Goal: Transaction & Acquisition: Purchase product/service

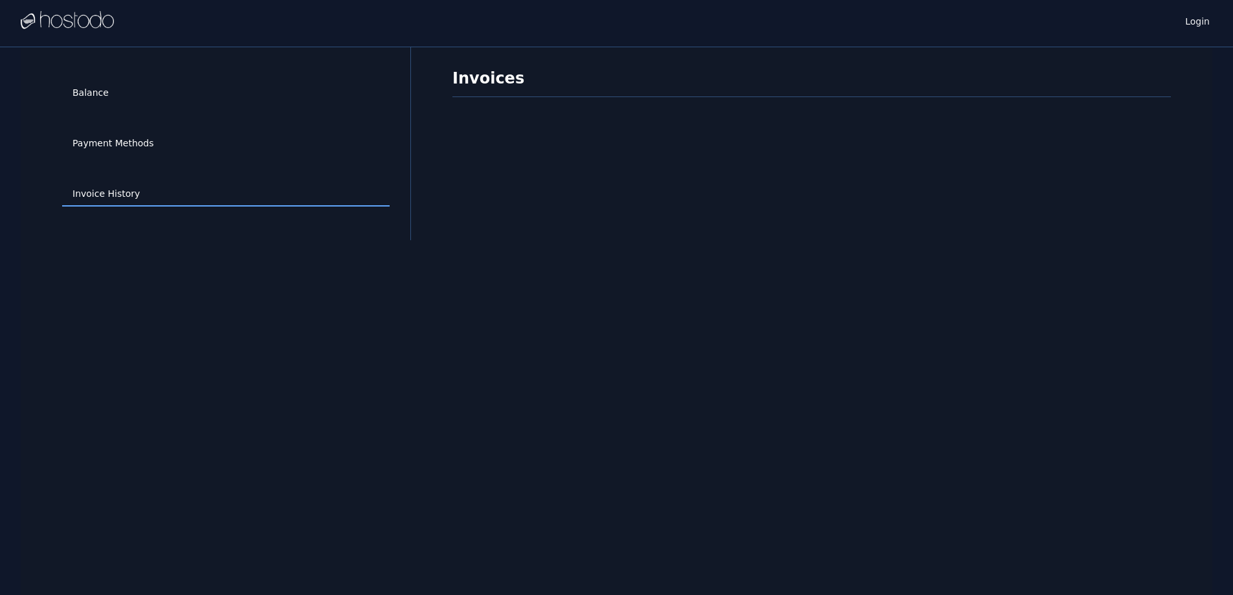
click at [1215, 17] on div "Login" at bounding box center [616, 20] width 1233 height 41
click at [1205, 23] on link "Login" at bounding box center [1197, 20] width 30 height 17
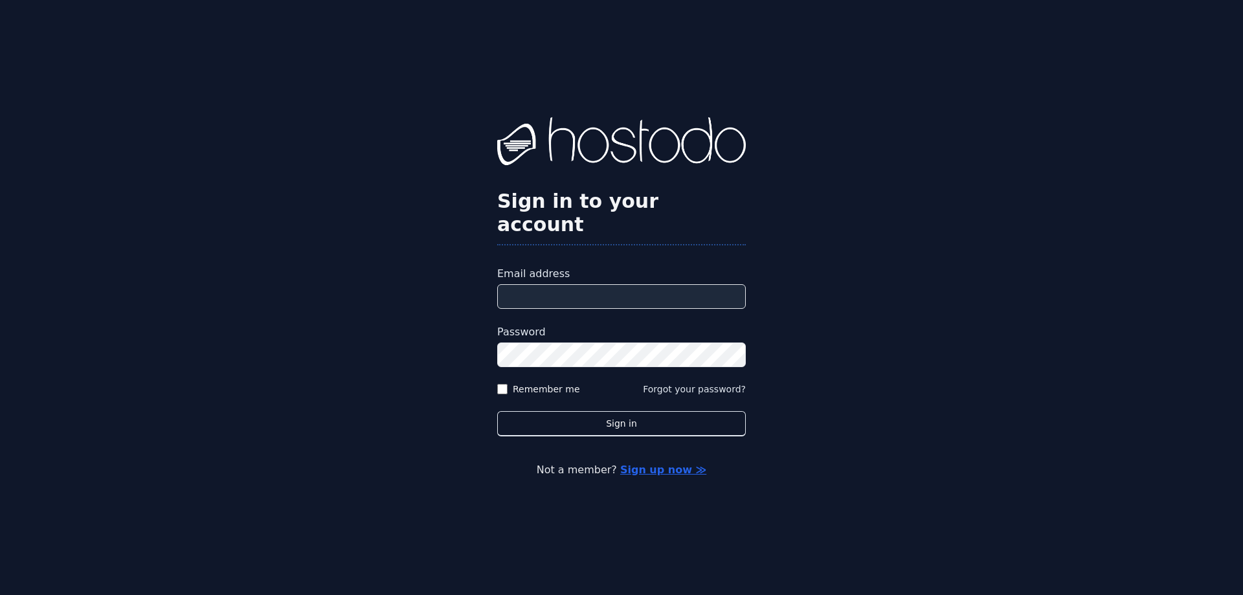
type input "**********"
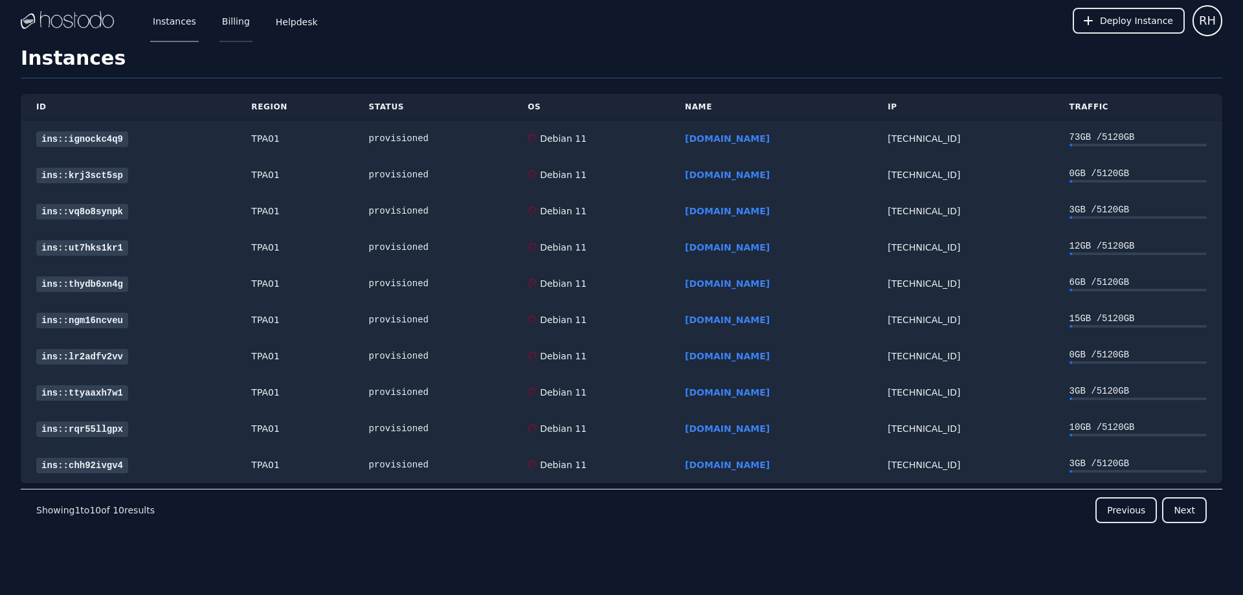
click at [225, 21] on link "Billing" at bounding box center [235, 20] width 33 height 43
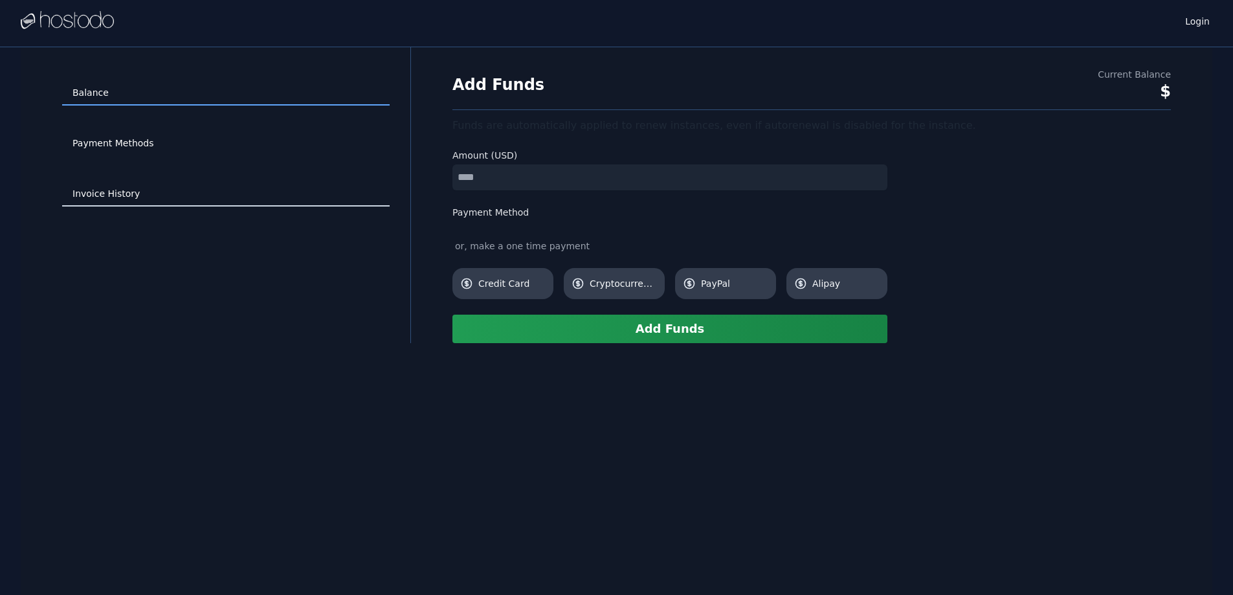
click at [115, 192] on link "Invoice History" at bounding box center [225, 194] width 327 height 25
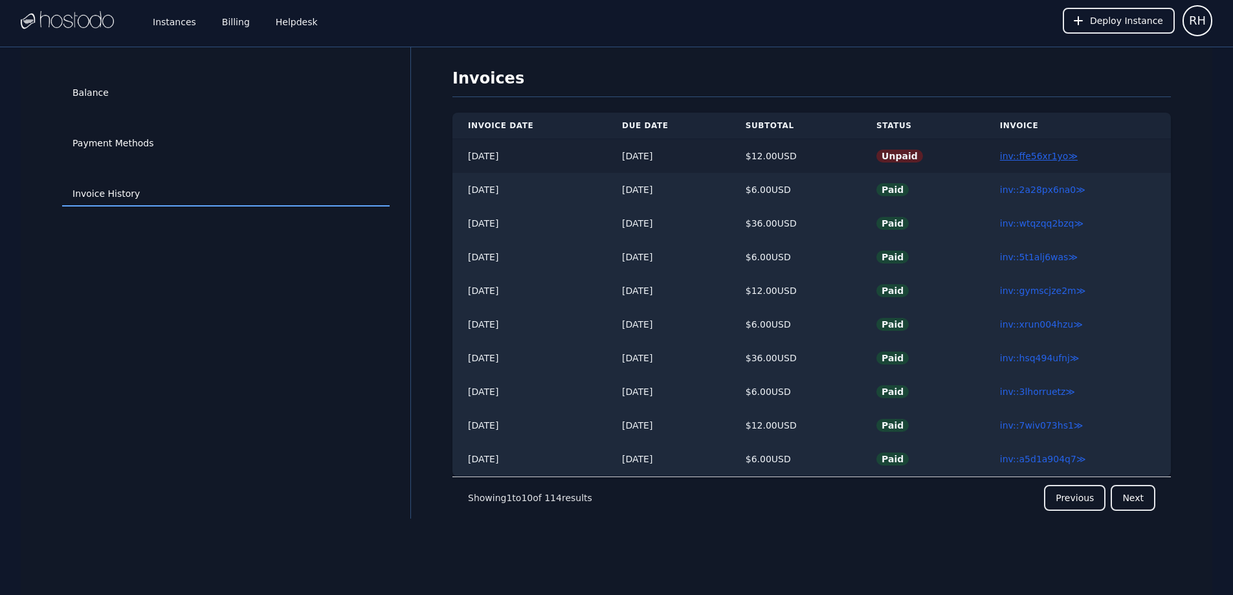
click at [1029, 158] on link "inv::ffe56xr1yo ≫" at bounding box center [1039, 156] width 78 height 10
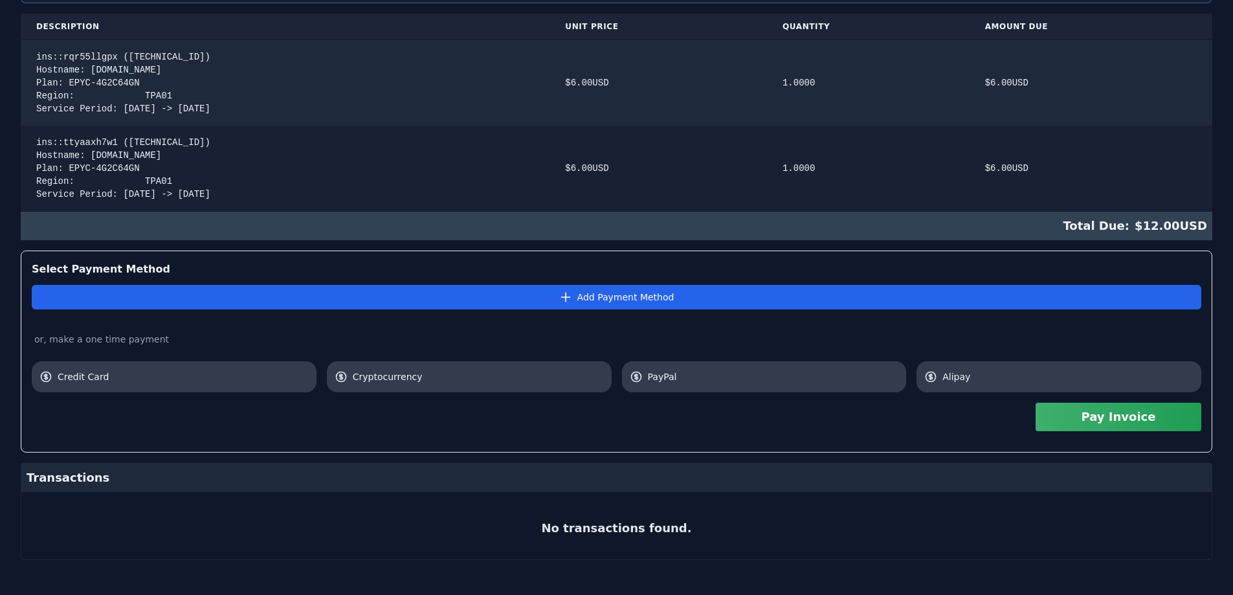
scroll to position [275, 0]
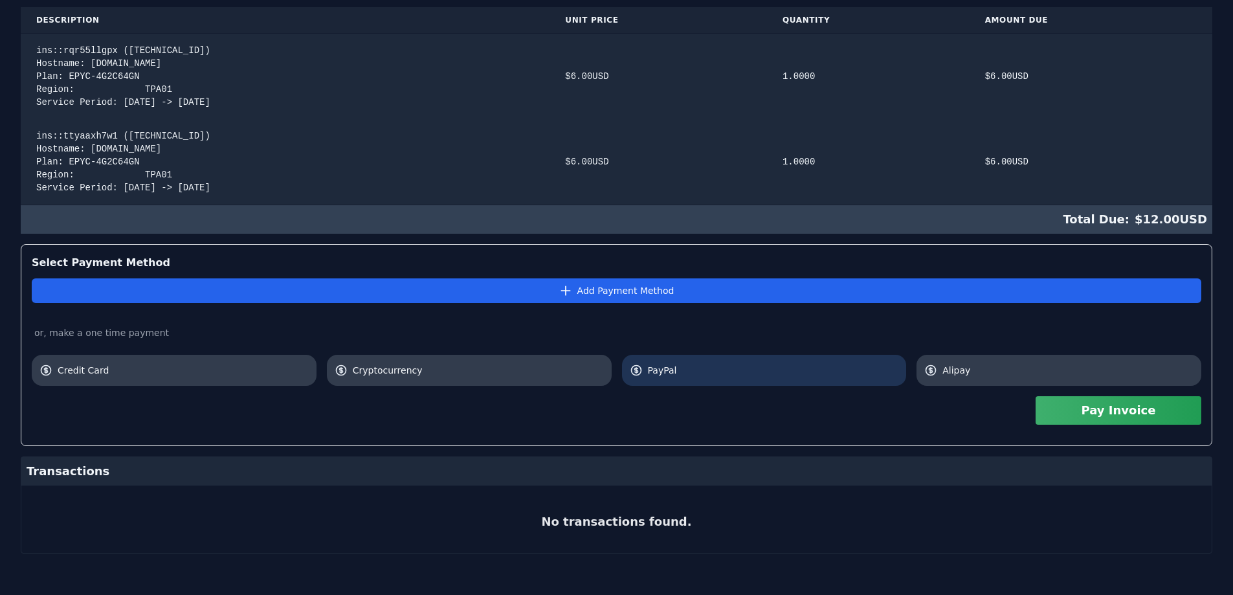
click at [771, 368] on span "PayPal" at bounding box center [773, 370] width 251 height 13
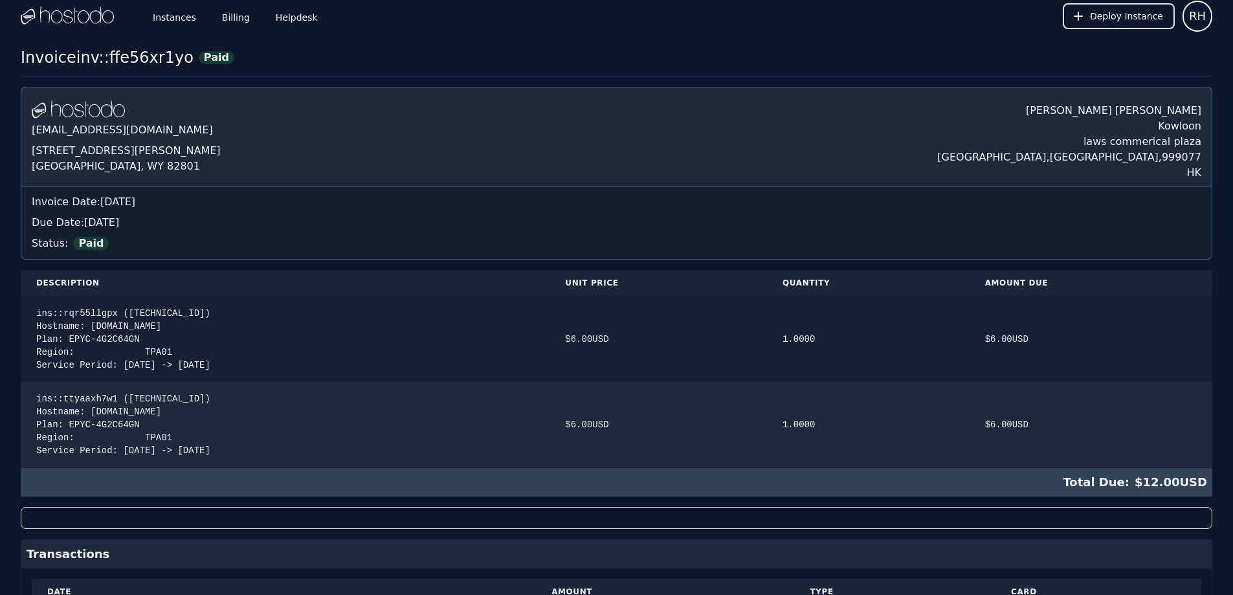
scroll to position [0, 0]
